Goal: Task Accomplishment & Management: Use online tool/utility

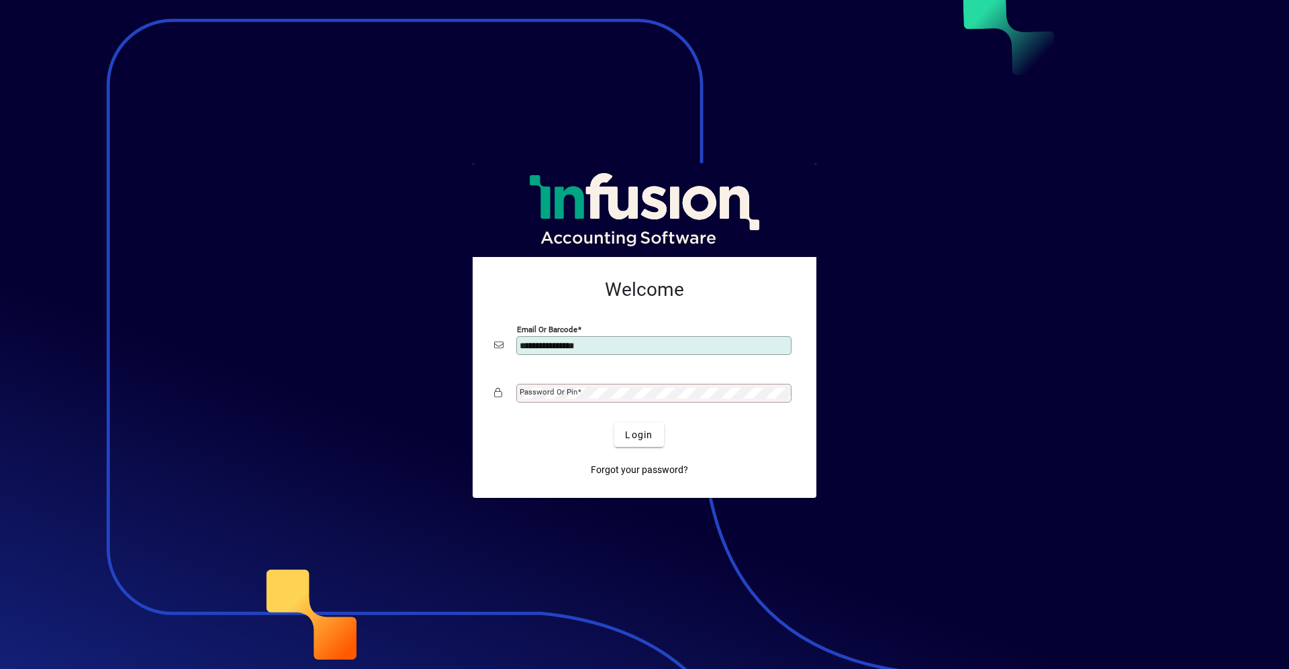
type input "**********"
click at [614, 423] on button "Login" at bounding box center [638, 435] width 49 height 24
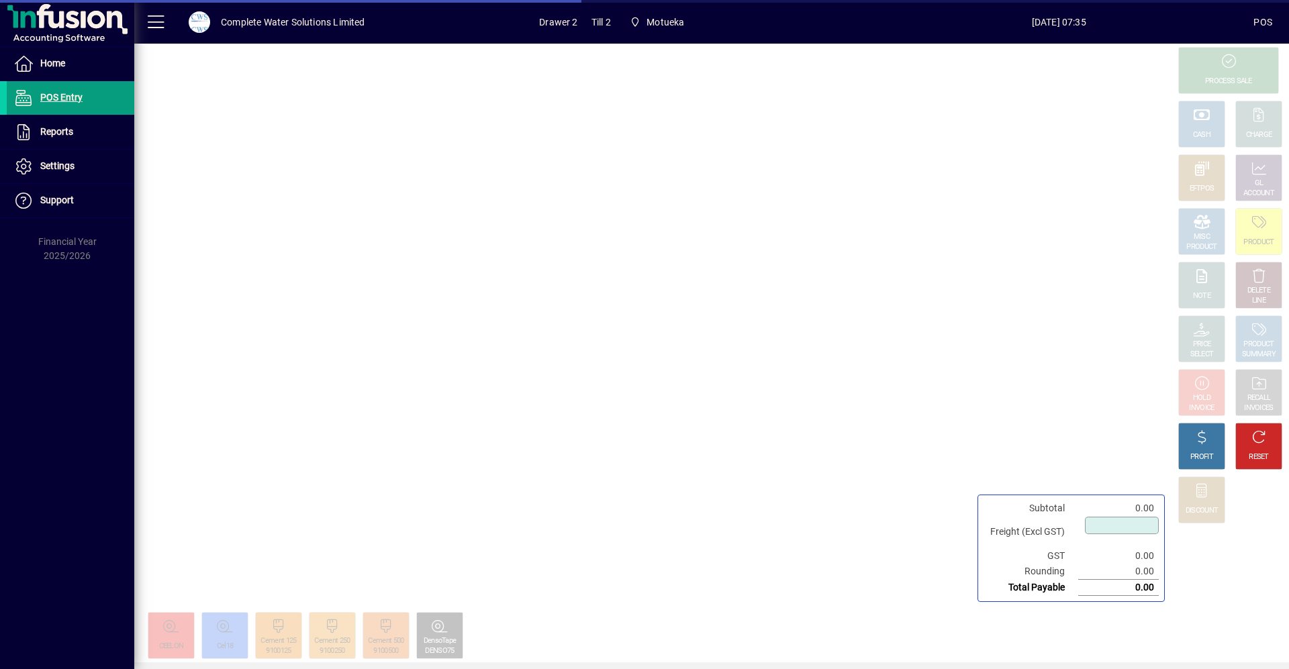
type input "****"
